Goal: Find contact information: Find contact information

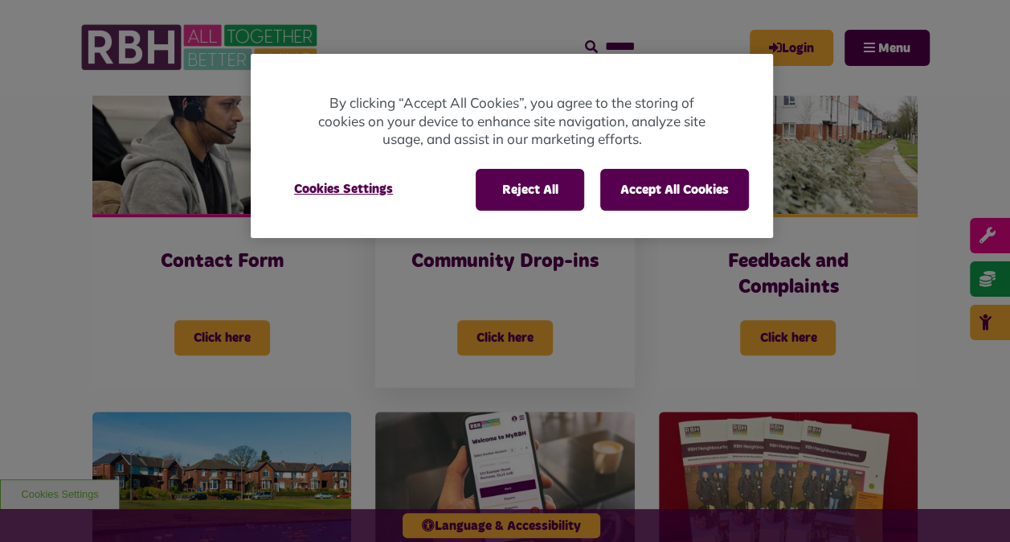
scroll to position [482, 0]
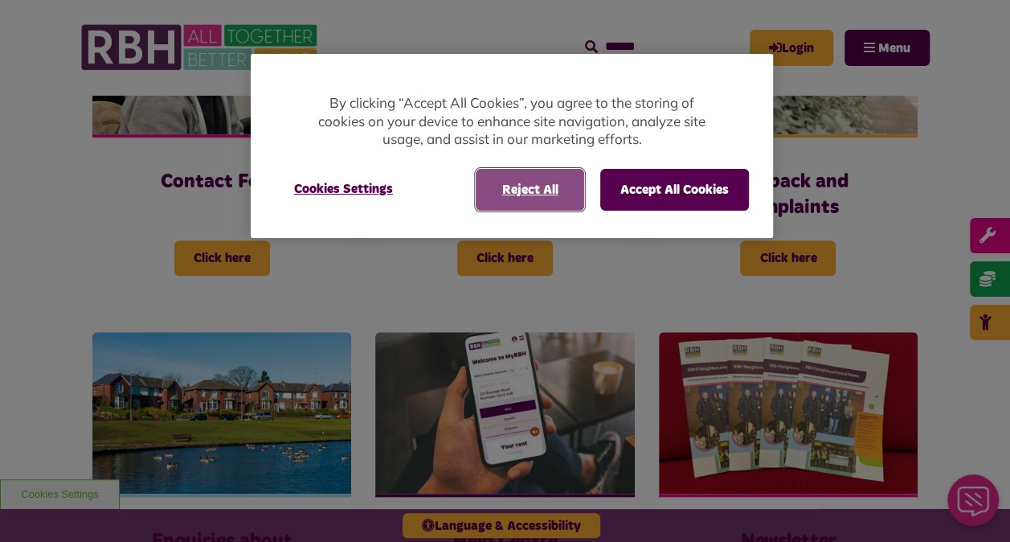
click at [545, 189] on button "Reject All" at bounding box center [530, 190] width 108 height 42
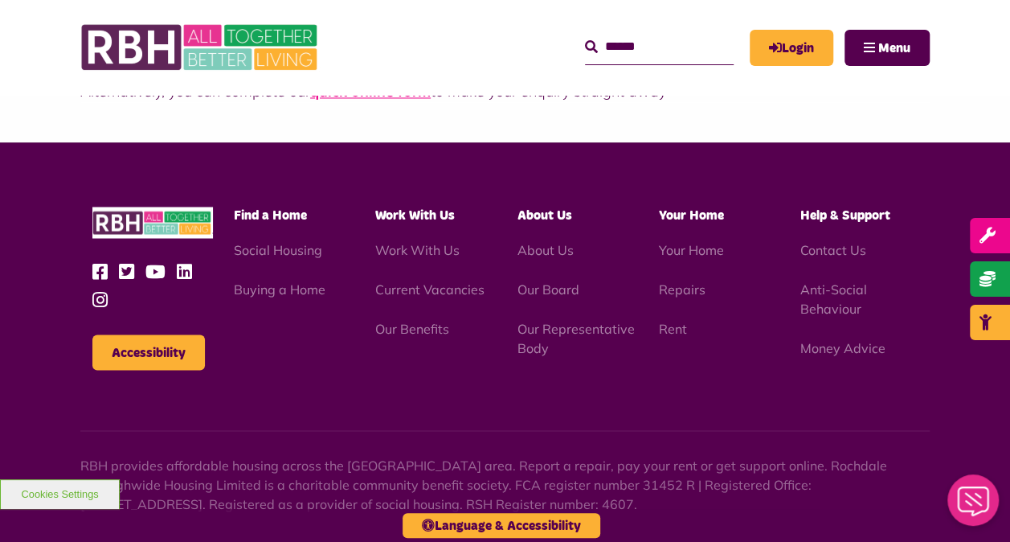
scroll to position [1366, 0]
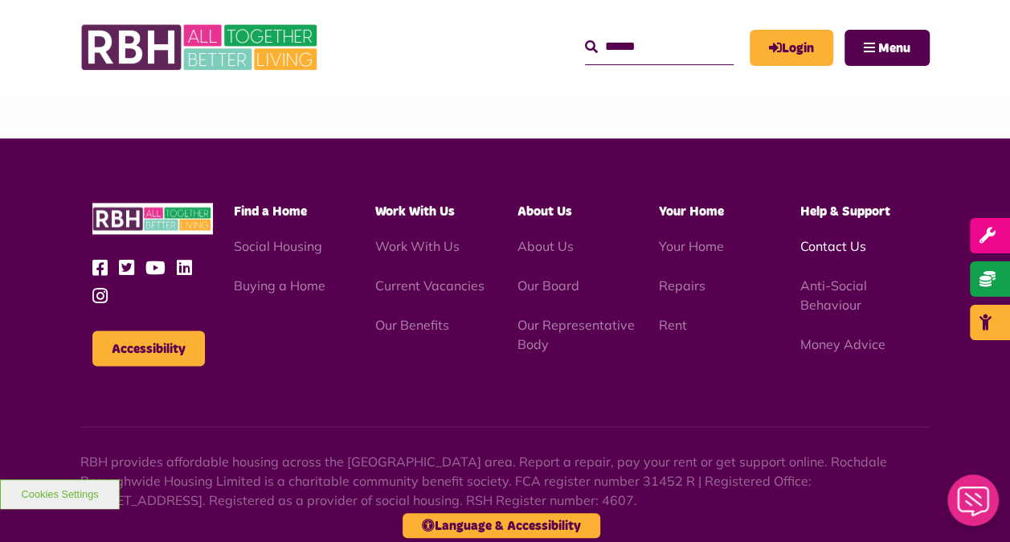
click at [853, 239] on link "Contact Us" at bounding box center [833, 245] width 66 height 16
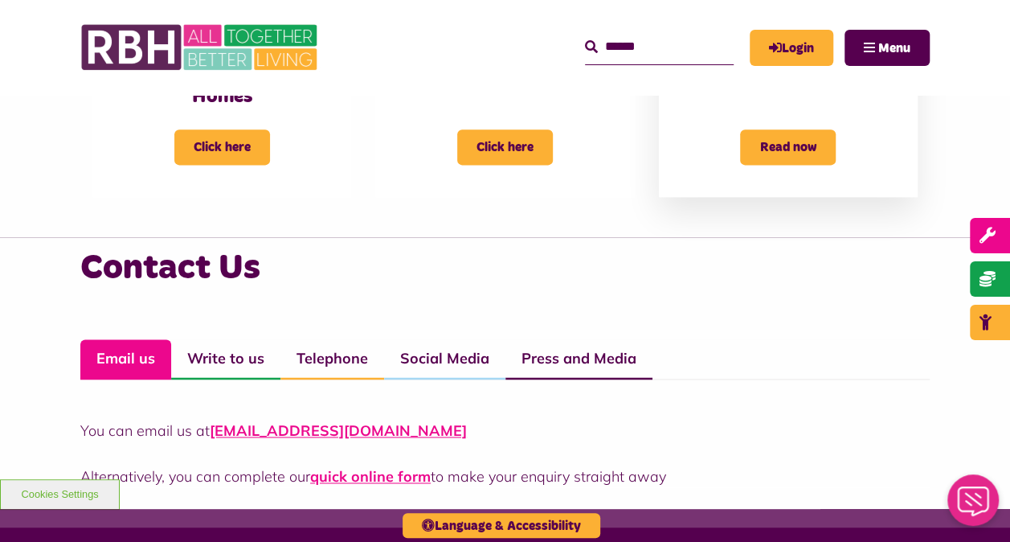
scroll to position [1045, 0]
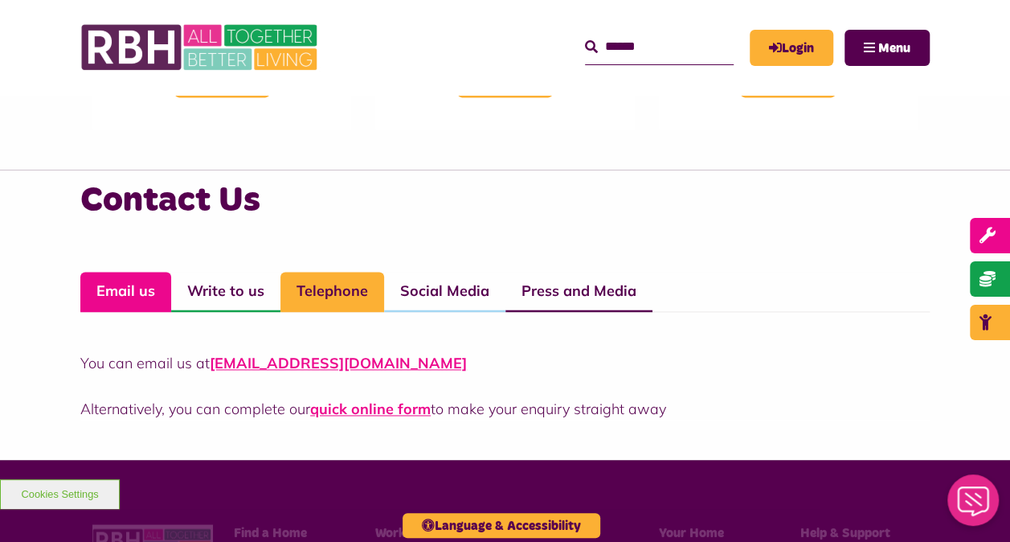
click at [340, 297] on link "Telephone" at bounding box center [332, 292] width 104 height 40
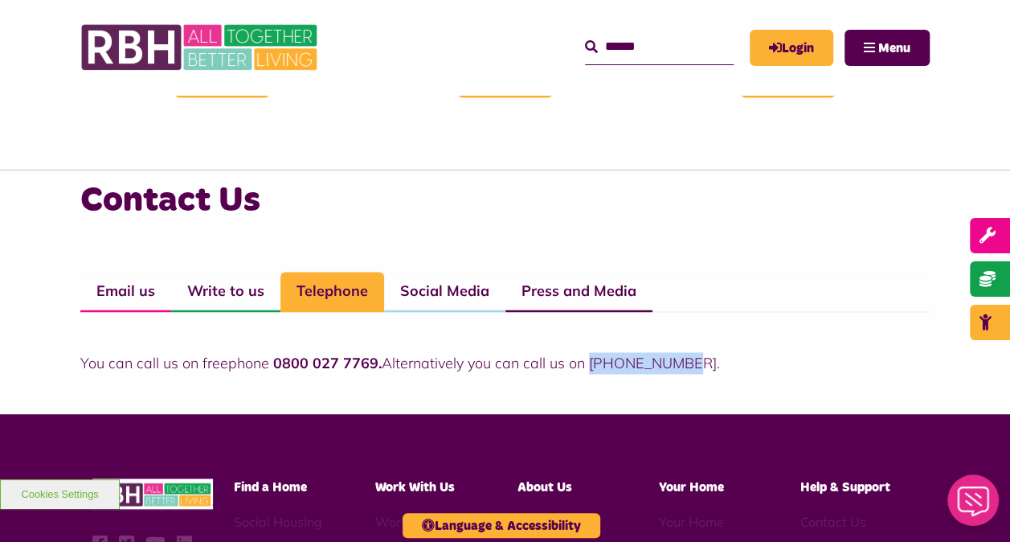
drag, startPoint x: 688, startPoint y: 362, endPoint x: 587, endPoint y: 362, distance: 101.3
click at [587, 362] on p "You can call us on freephone 0800 027 7769. Alternatively you can call us on 01…" at bounding box center [504, 363] width 849 height 22
copy p "01706 274100"
drag, startPoint x: 590, startPoint y: 363, endPoint x: 684, endPoint y: 358, distance: 94.2
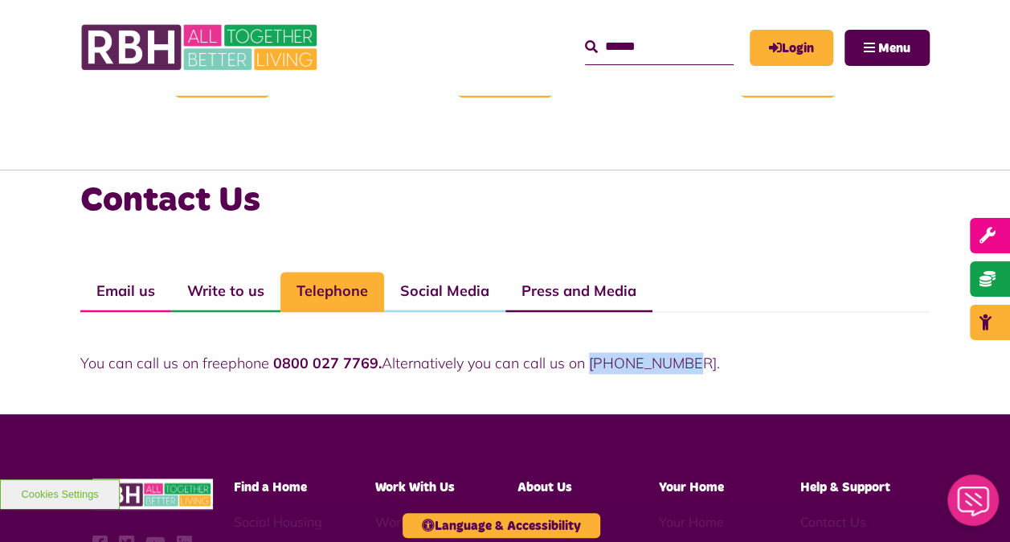
click at [684, 358] on p "You can call us on freephone 0800 027 7769. Alternatively you can call us on 01…" at bounding box center [504, 363] width 849 height 22
drag, startPoint x: 684, startPoint y: 358, endPoint x: 667, endPoint y: 360, distance: 17.0
copy p "01706 274100"
